Goal: Information Seeking & Learning: Learn about a topic

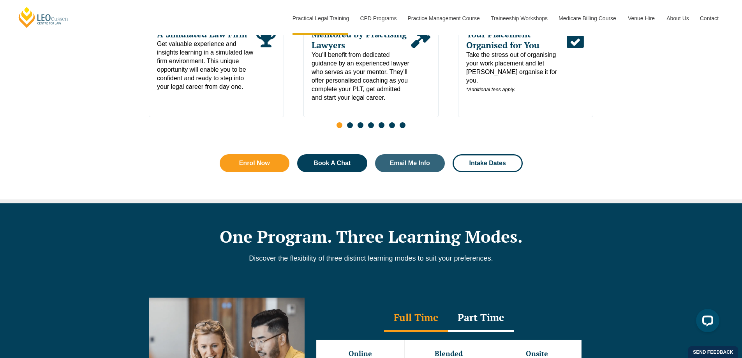
scroll to position [584, 0]
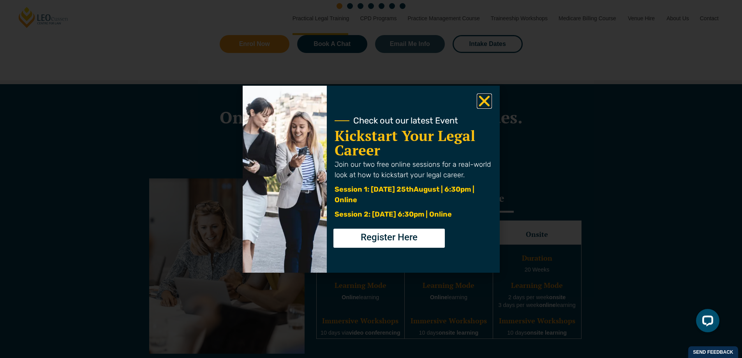
click at [480, 105] on use "Close" at bounding box center [484, 100] width 11 height 11
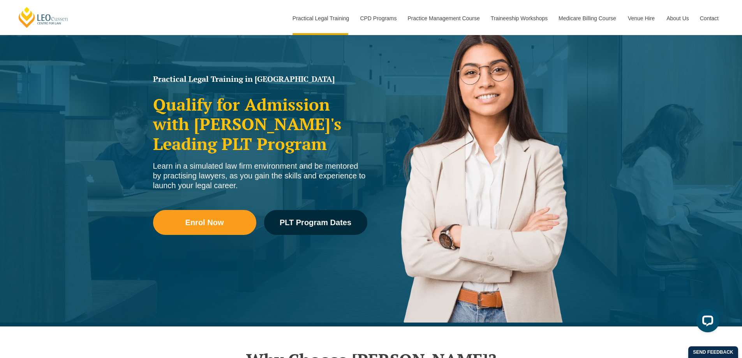
scroll to position [0, 0]
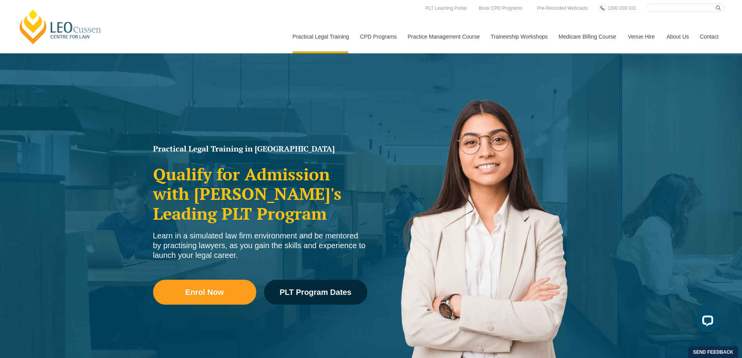
click at [0, 0] on link "Program Dates & Fees" at bounding box center [0, 0] width 0 height 0
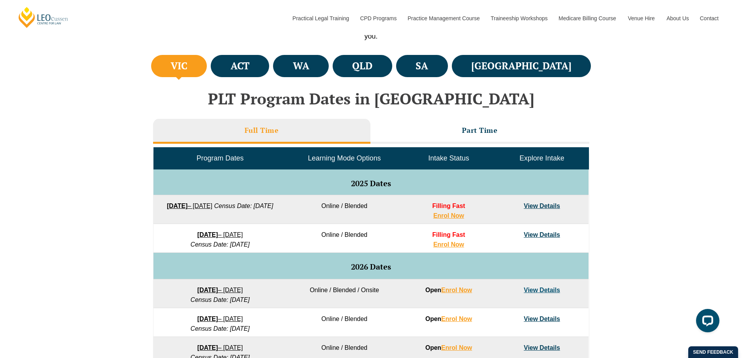
click at [411, 131] on li "Part Time" at bounding box center [479, 131] width 219 height 25
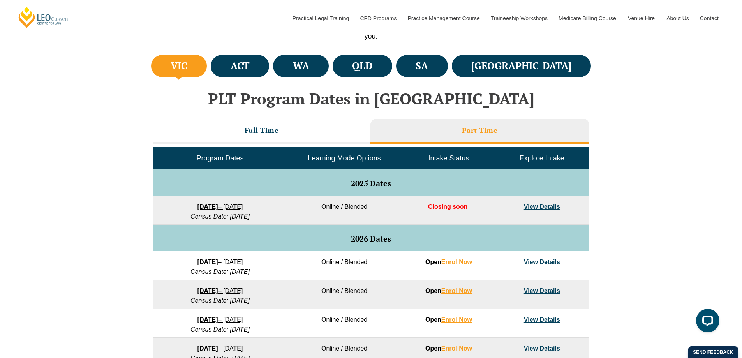
click at [309, 130] on li "Full Time" at bounding box center [261, 131] width 217 height 25
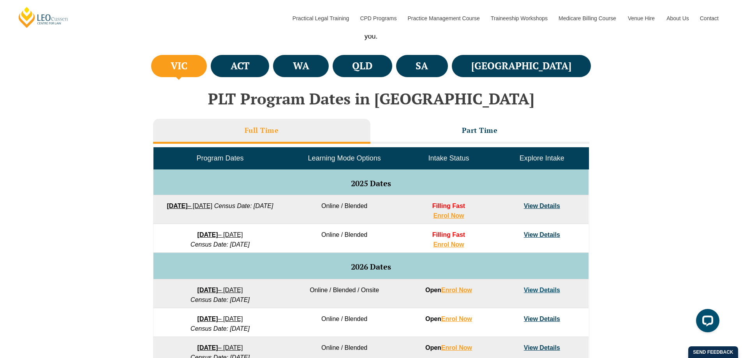
click at [399, 125] on li "Part Time" at bounding box center [479, 131] width 219 height 25
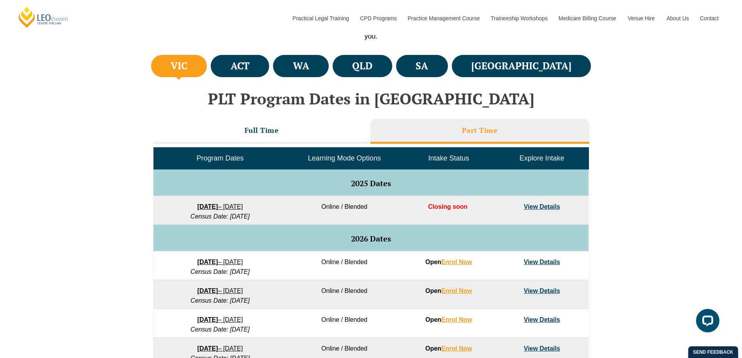
click at [422, 134] on li "Part Time" at bounding box center [479, 131] width 219 height 25
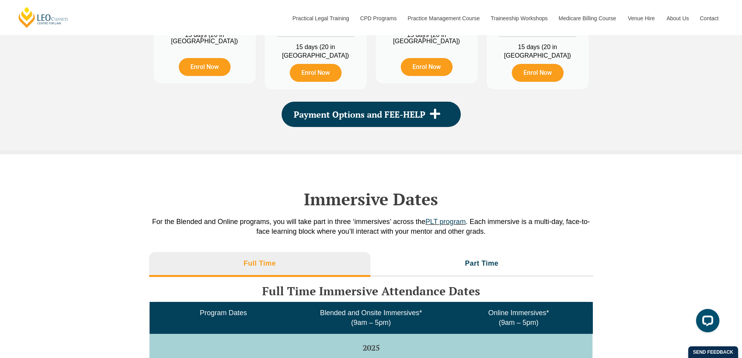
scroll to position [1051, 0]
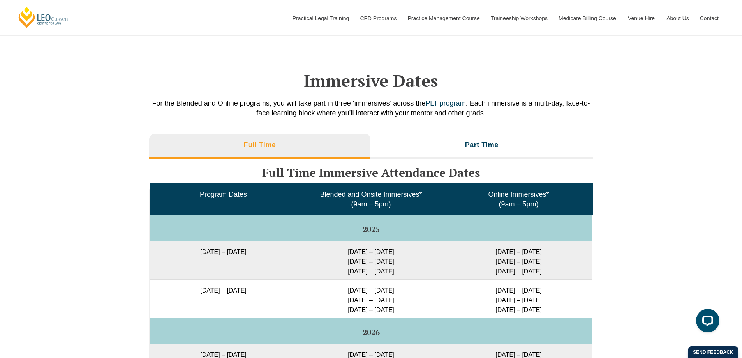
click at [451, 141] on li "Part Time" at bounding box center [481, 146] width 223 height 25
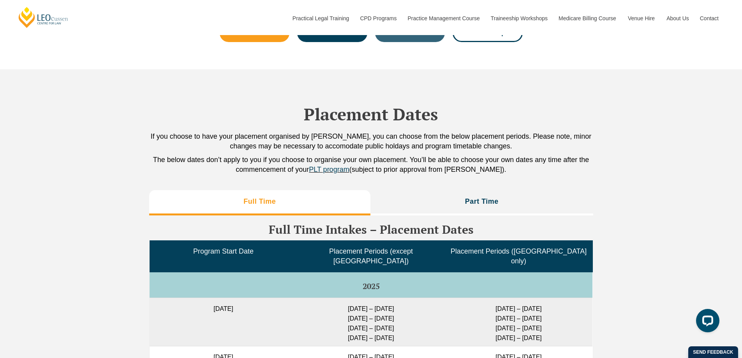
scroll to position [1674, 0]
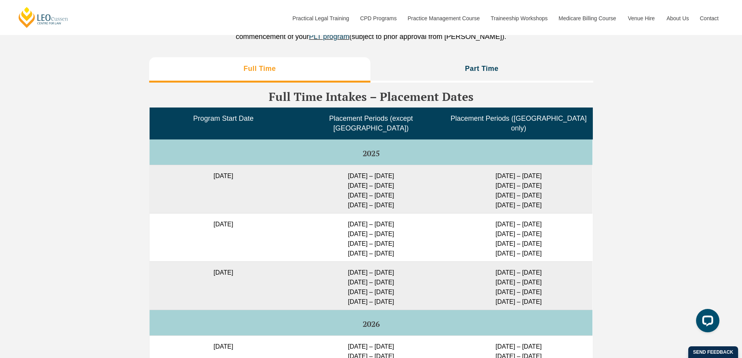
click at [452, 61] on li "Part Time" at bounding box center [481, 69] width 223 height 25
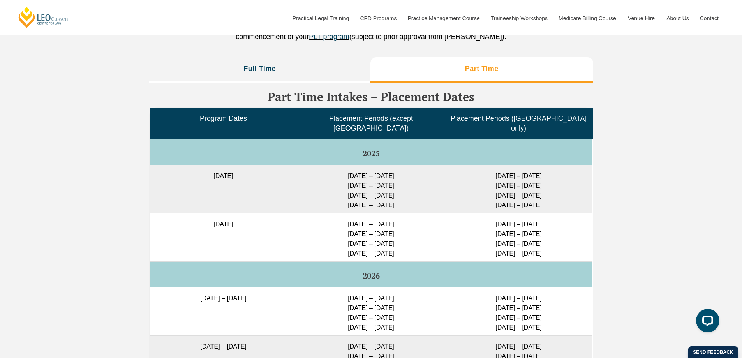
click at [330, 64] on li "Full Time" at bounding box center [260, 69] width 222 height 25
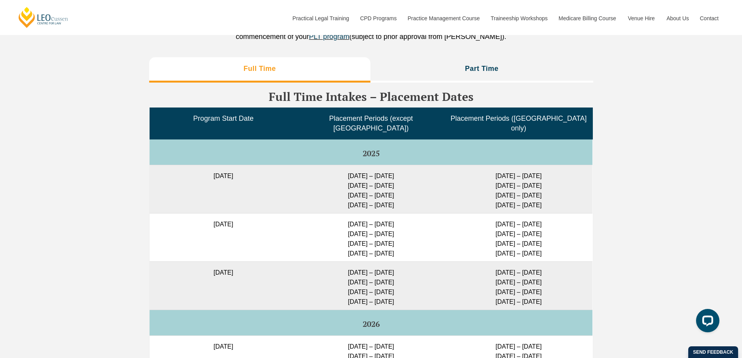
click at [428, 61] on li "Part Time" at bounding box center [481, 69] width 223 height 25
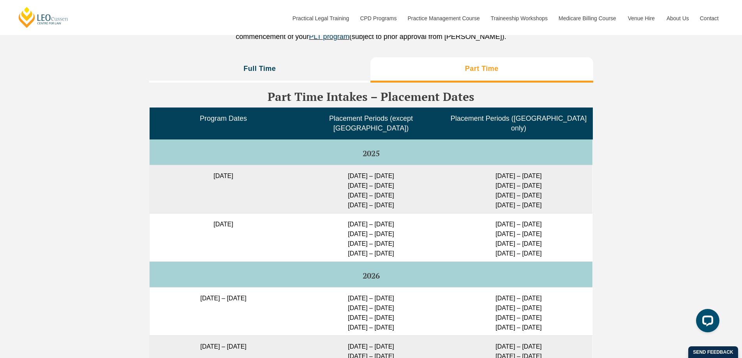
click at [319, 58] on li "Full Time" at bounding box center [260, 69] width 222 height 25
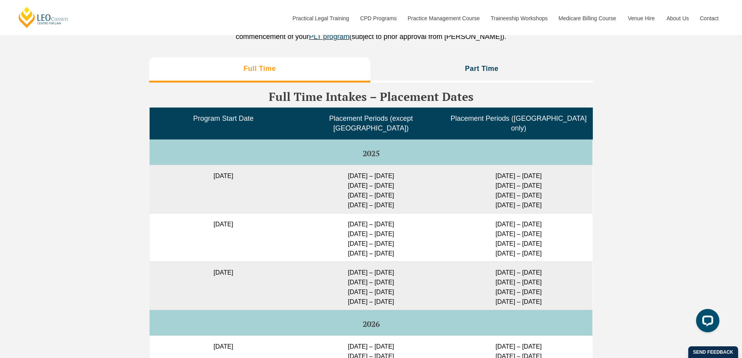
click at [419, 58] on li "Part Time" at bounding box center [481, 69] width 223 height 25
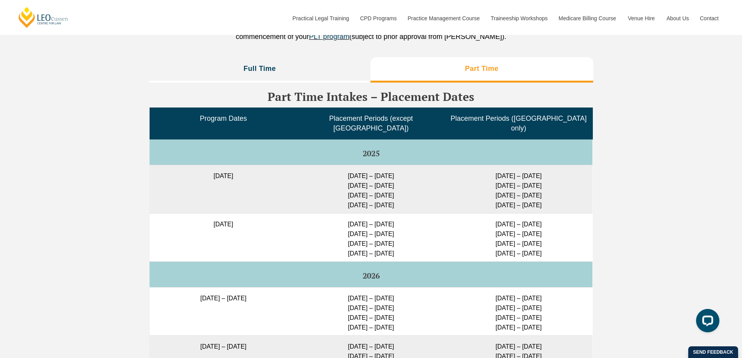
click at [305, 65] on li "Full Time" at bounding box center [260, 69] width 222 height 25
